Goal: Task Accomplishment & Management: Manage account settings

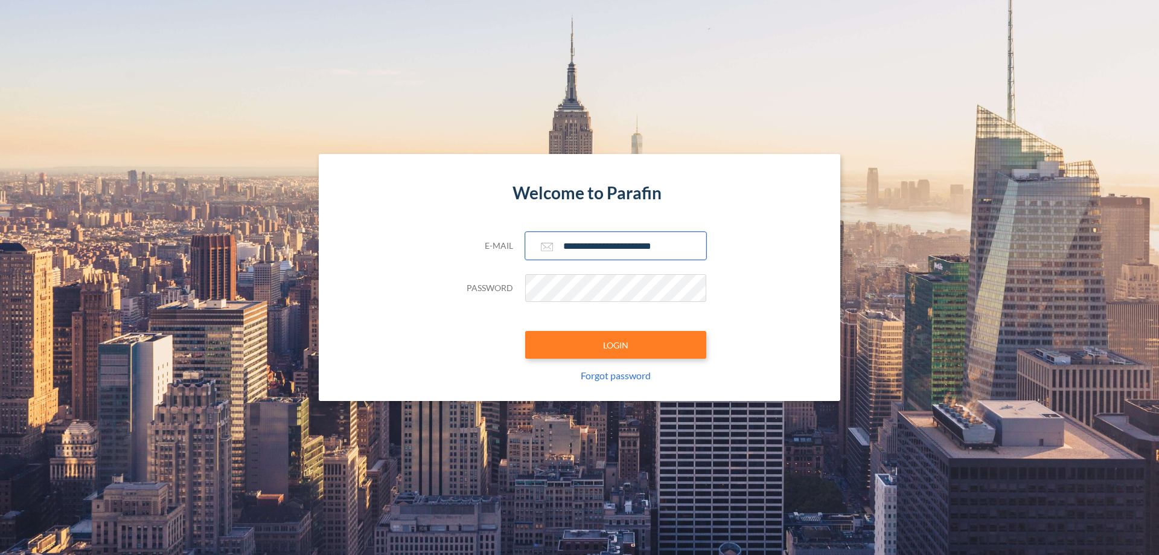
type input "**********"
click at [616, 345] on button "LOGIN" at bounding box center [615, 345] width 181 height 28
